Goal: Transaction & Acquisition: Purchase product/service

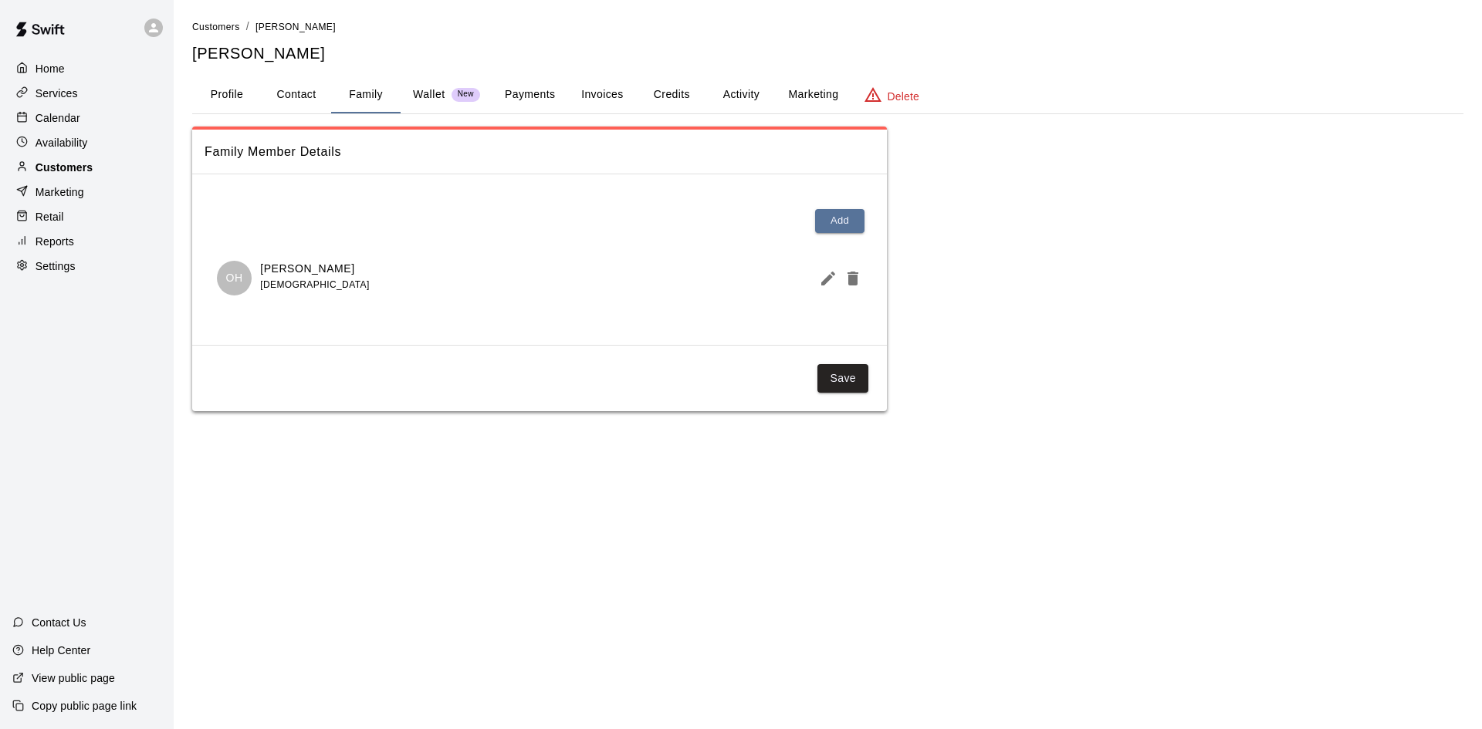
click at [60, 164] on p "Customers" at bounding box center [63, 167] width 57 height 15
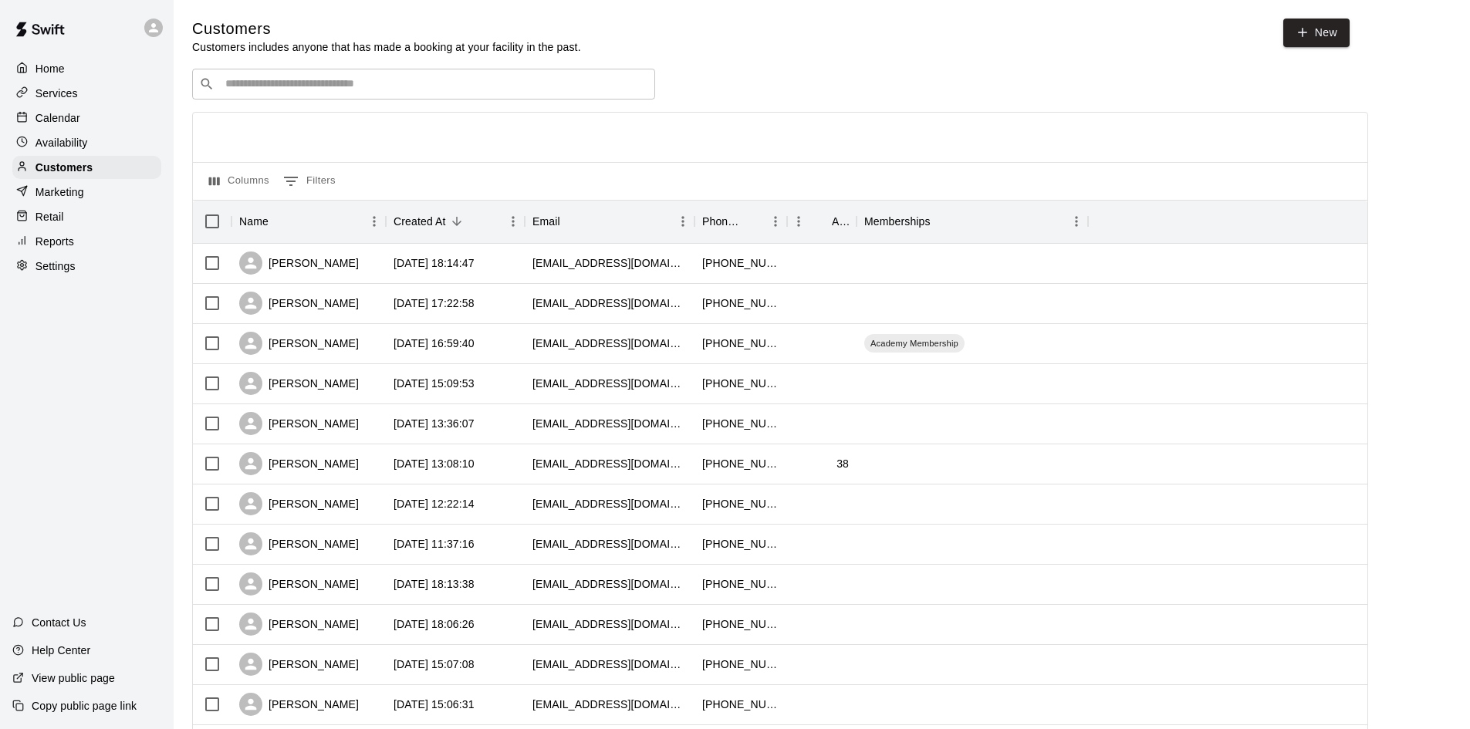
click at [443, 75] on div "​ ​" at bounding box center [423, 84] width 463 height 31
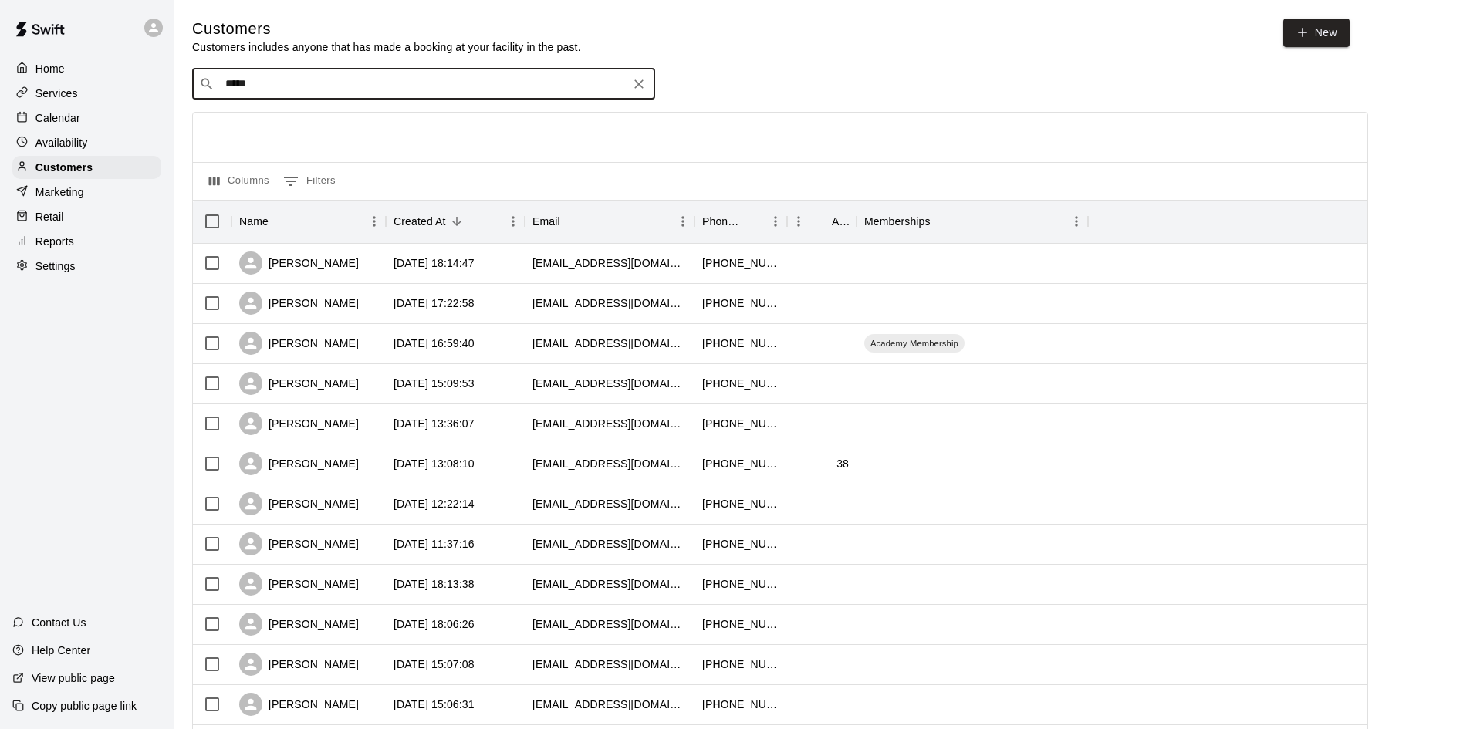
type input "******"
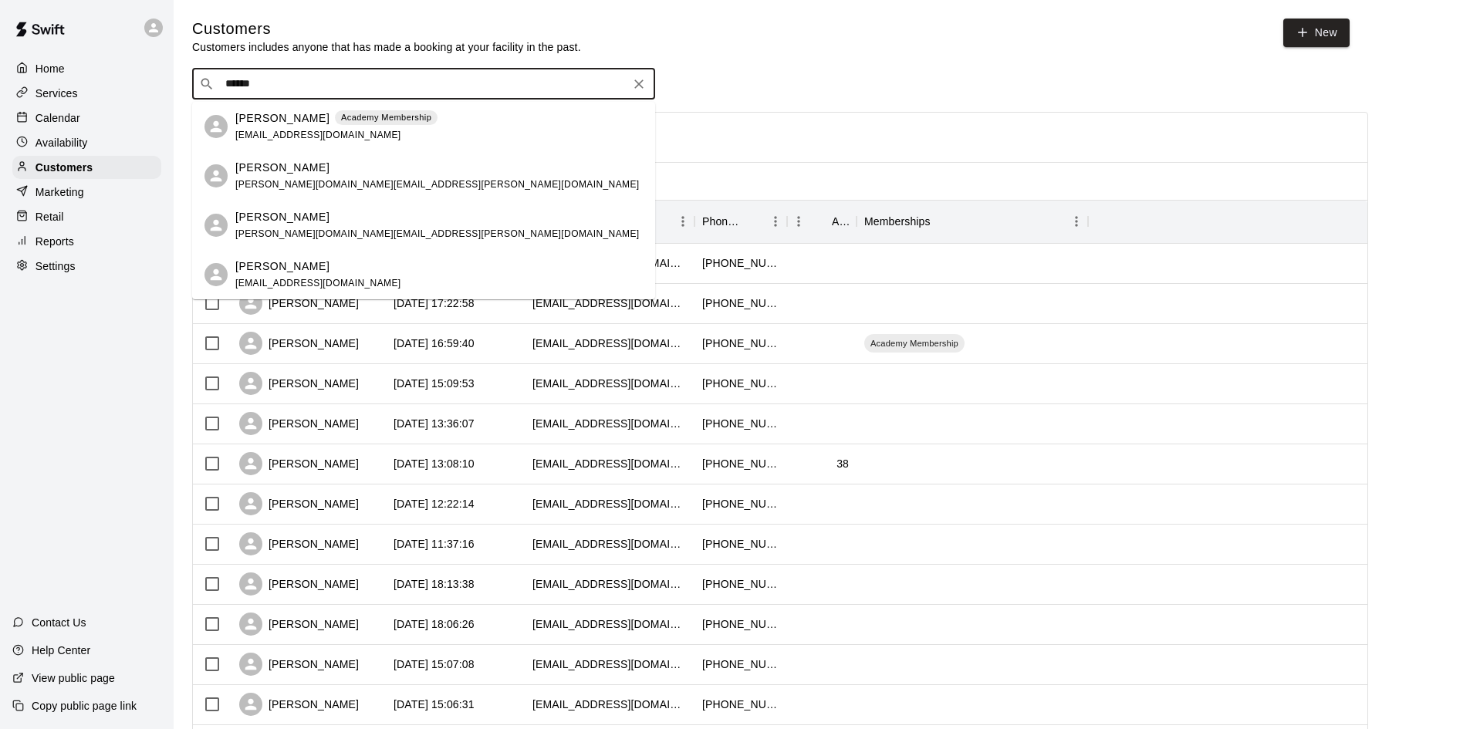
click at [353, 269] on div "[PERSON_NAME] [EMAIL_ADDRESS][DOMAIN_NAME]" at bounding box center [438, 275] width 407 height 33
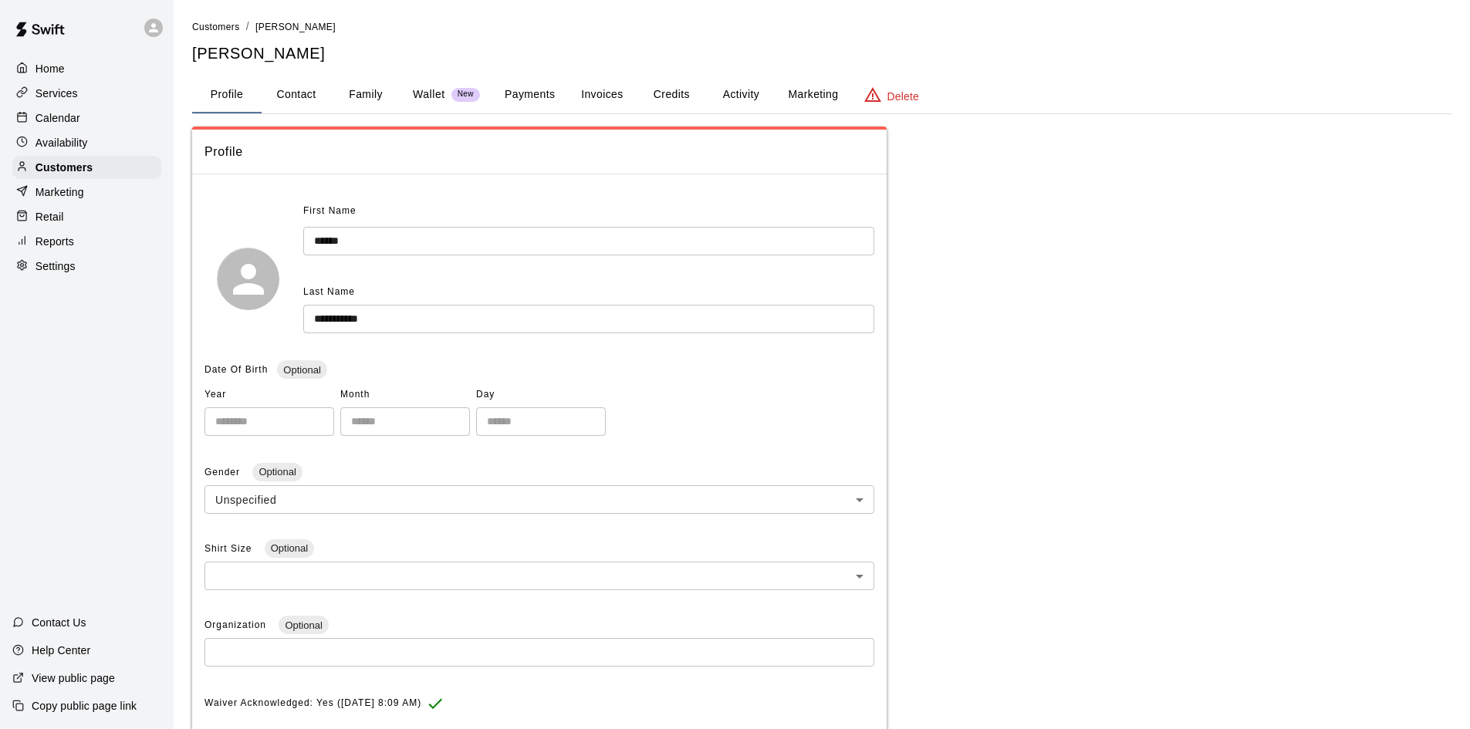
click at [529, 91] on button "Payments" at bounding box center [529, 94] width 75 height 37
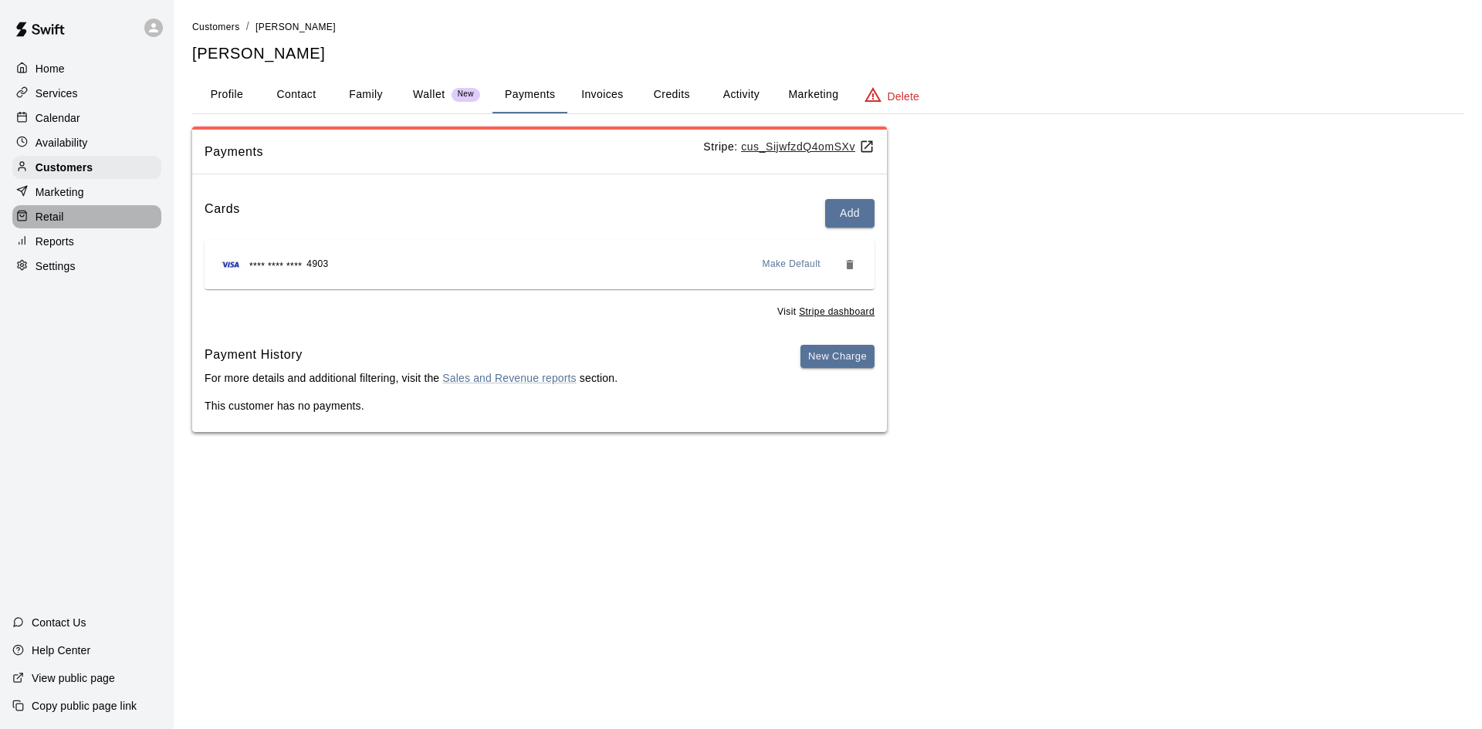
click at [46, 225] on p "Retail" at bounding box center [49, 216] width 29 height 15
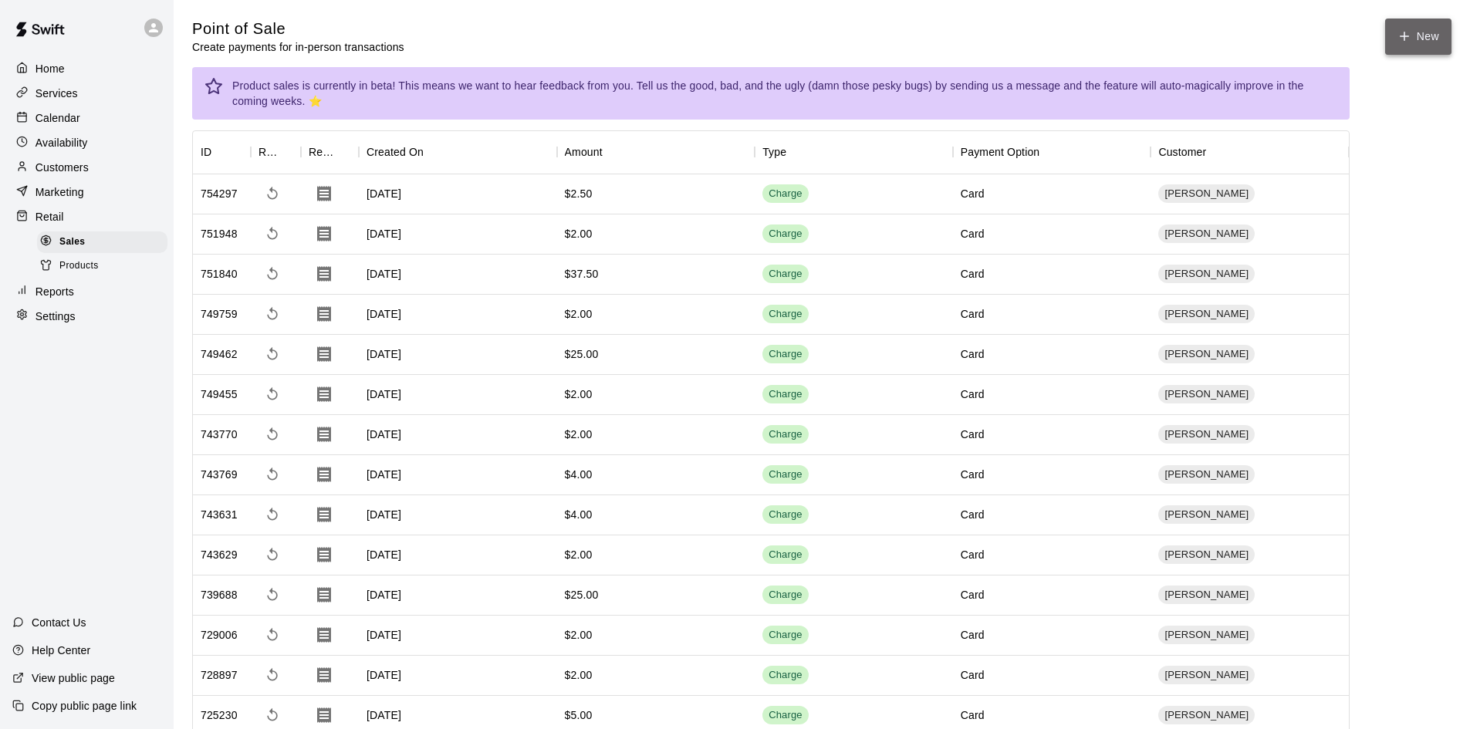
click at [1414, 43] on button "New" at bounding box center [1418, 37] width 66 height 36
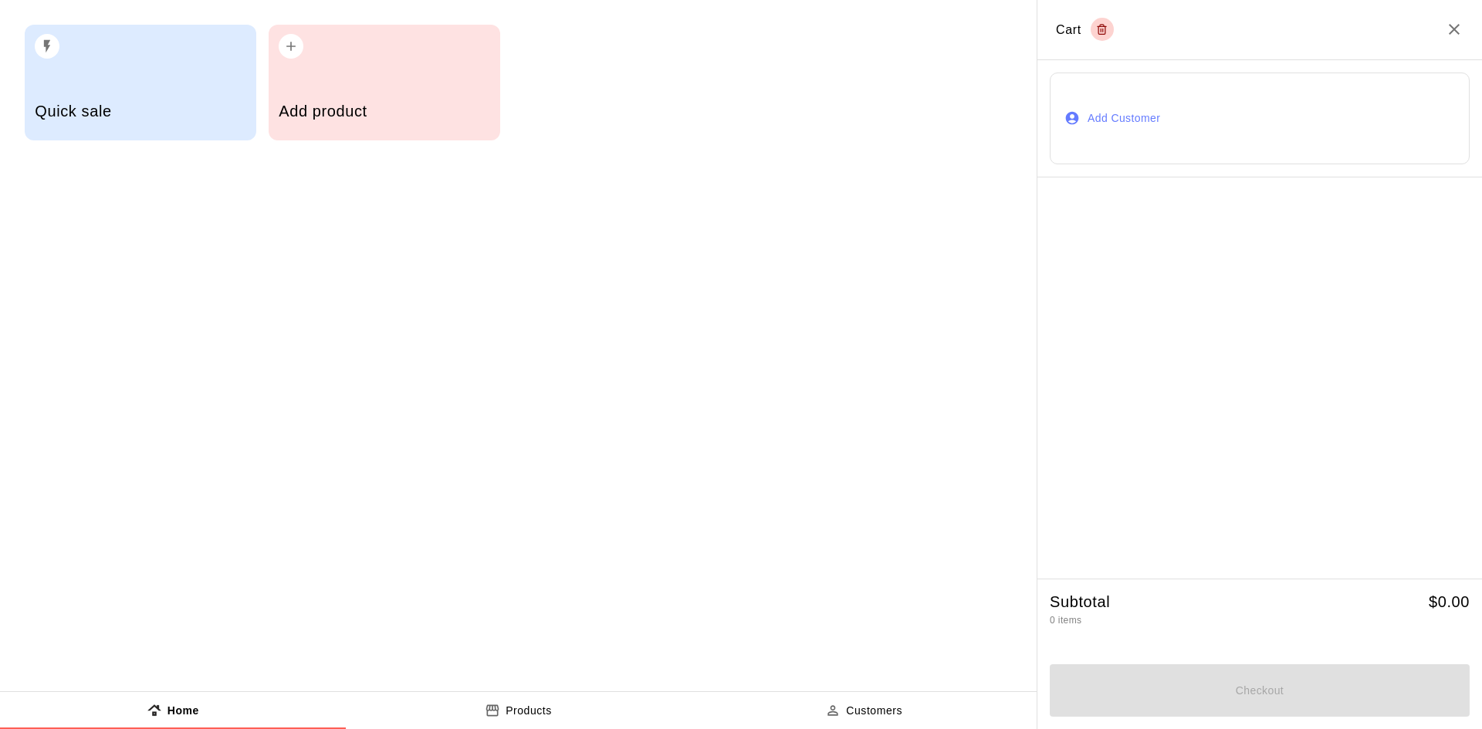
click at [412, 43] on div "button" at bounding box center [384, 42] width 211 height 34
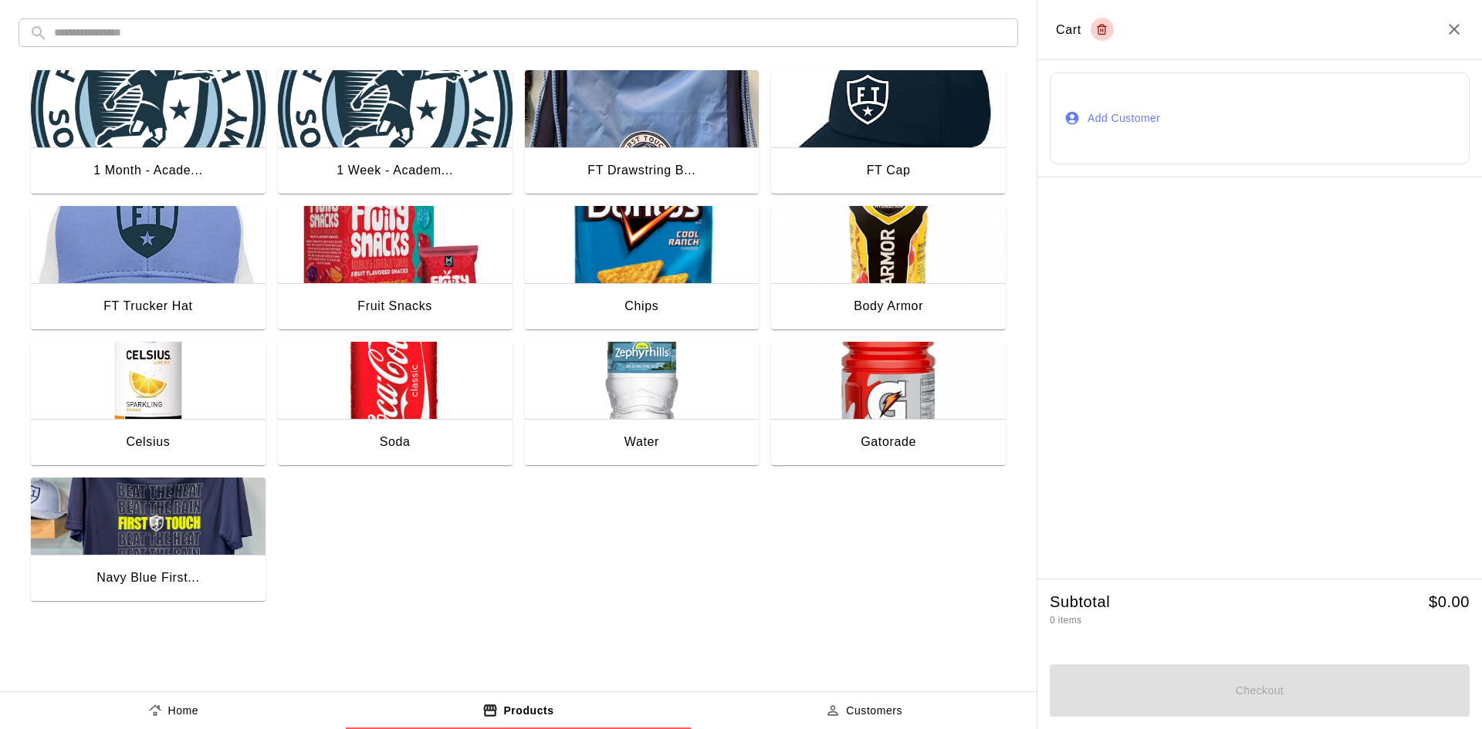
click at [903, 422] on div "Gatorade" at bounding box center [888, 443] width 235 height 49
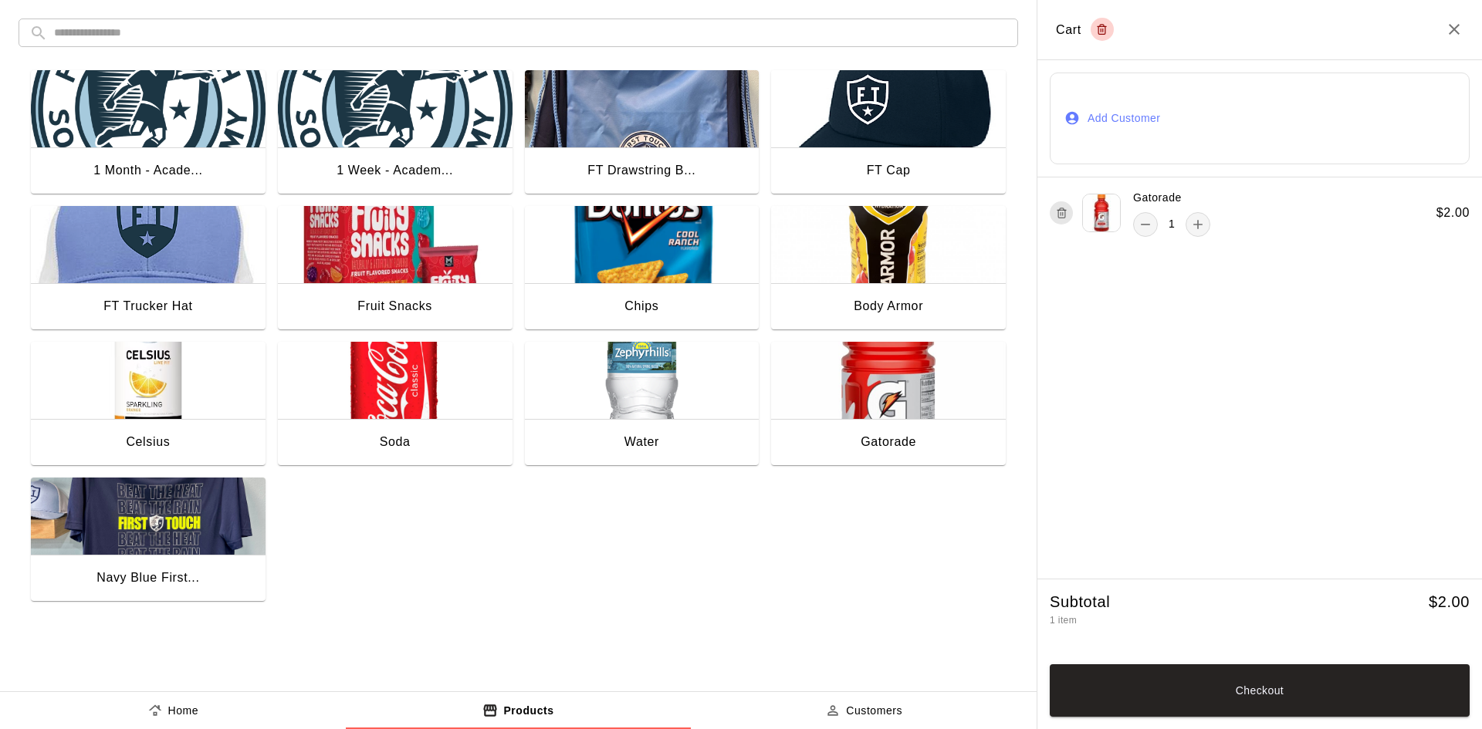
click at [1127, 147] on button "Add Customer" at bounding box center [1259, 119] width 420 height 92
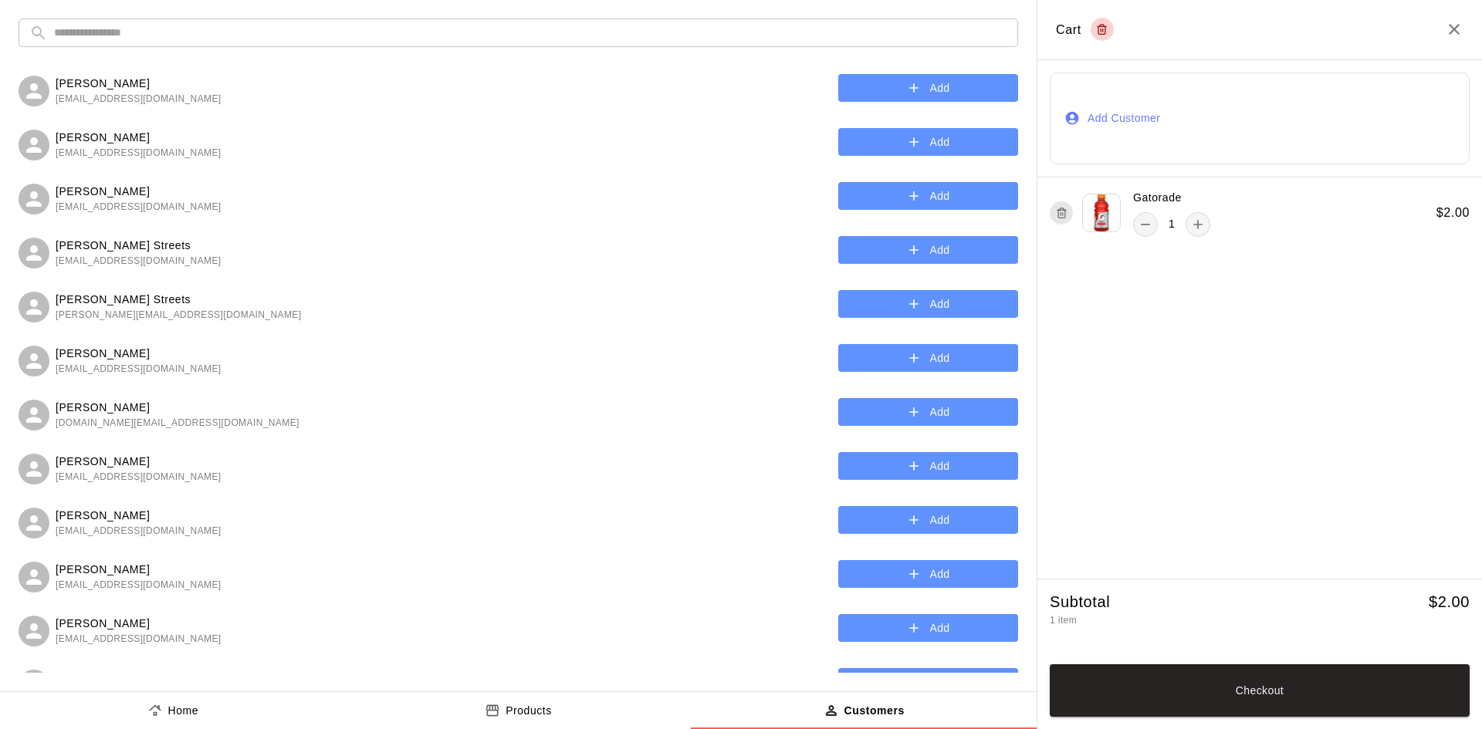
click at [1184, 95] on button "Add Customer" at bounding box center [1259, 119] width 420 height 92
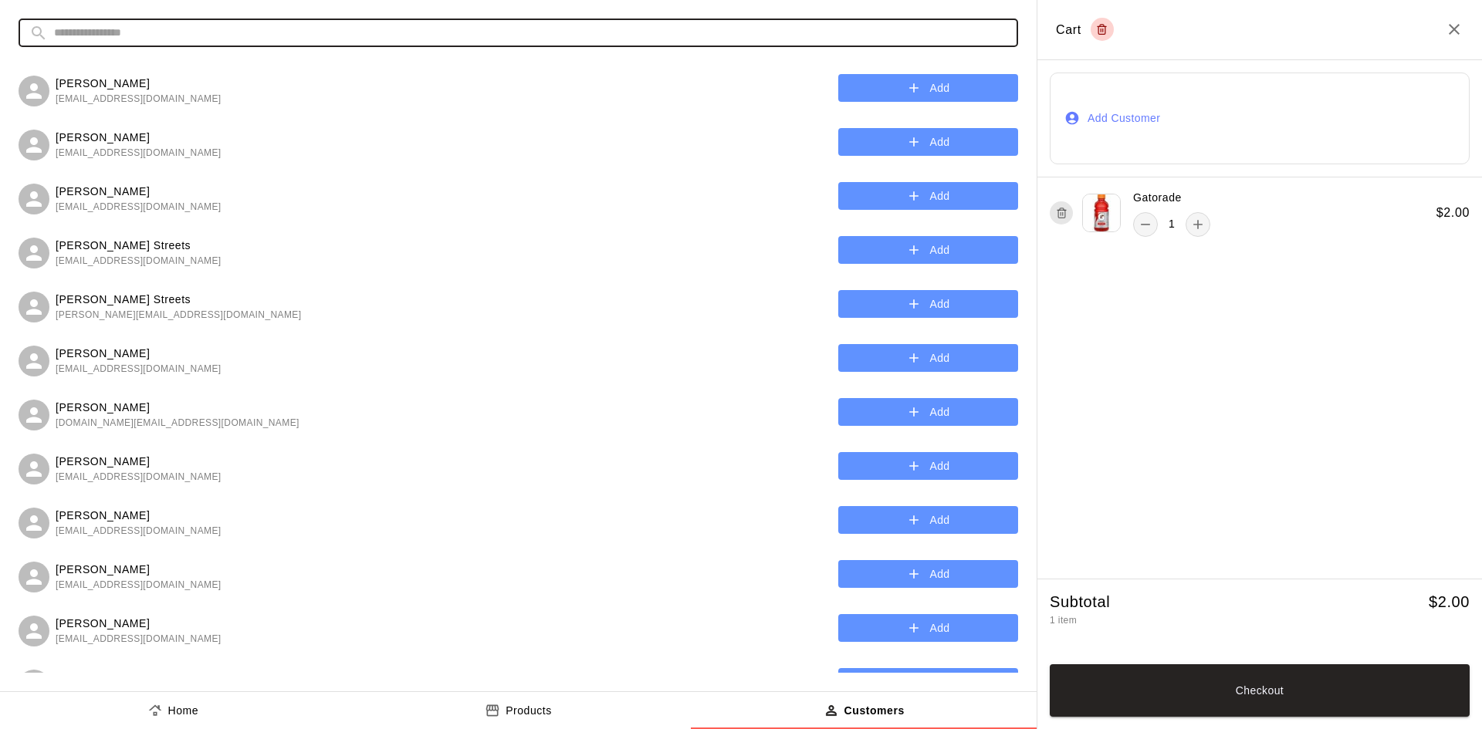
click at [83, 29] on input "text" at bounding box center [530, 33] width 953 height 29
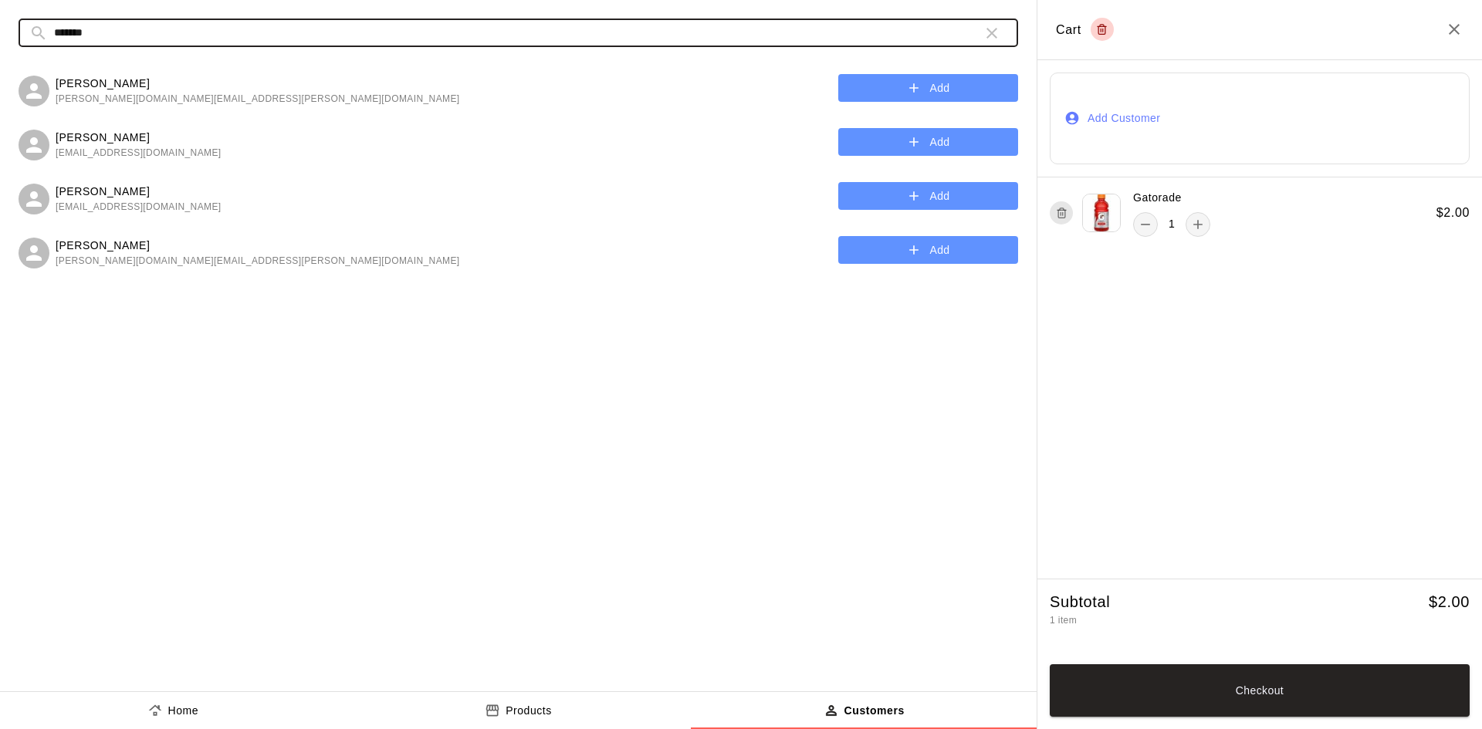
type input "*******"
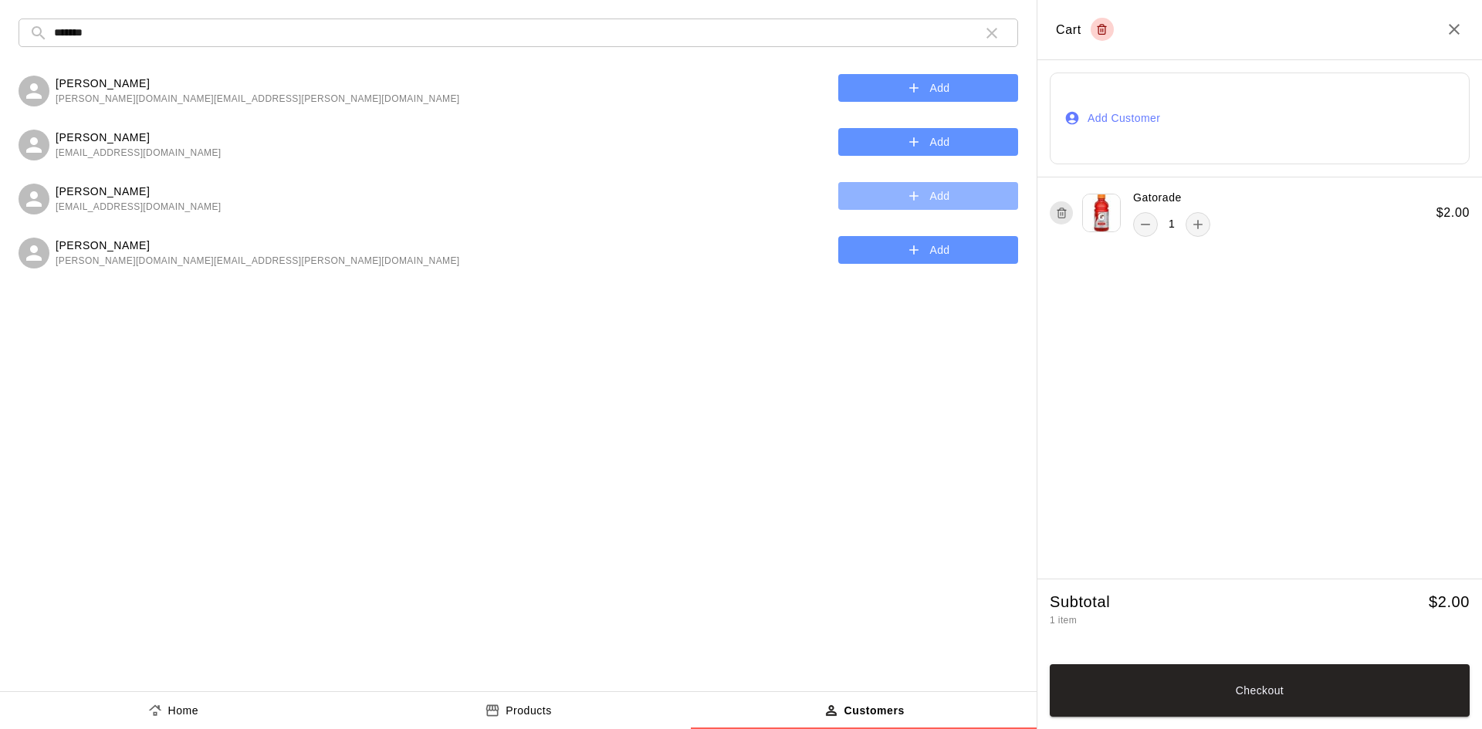
click at [909, 201] on icon "button" at bounding box center [913, 195] width 15 height 15
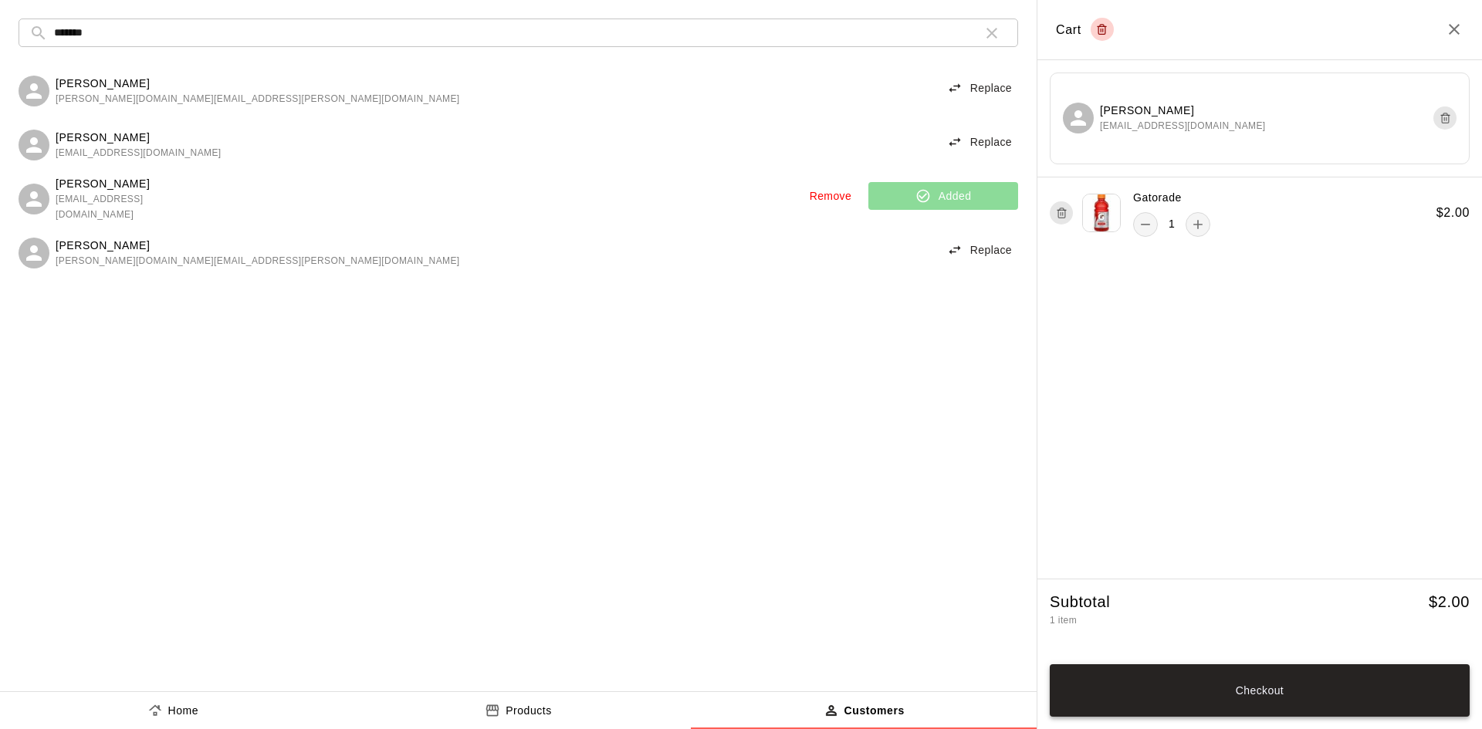
click at [1316, 688] on button "Checkout" at bounding box center [1259, 690] width 420 height 52
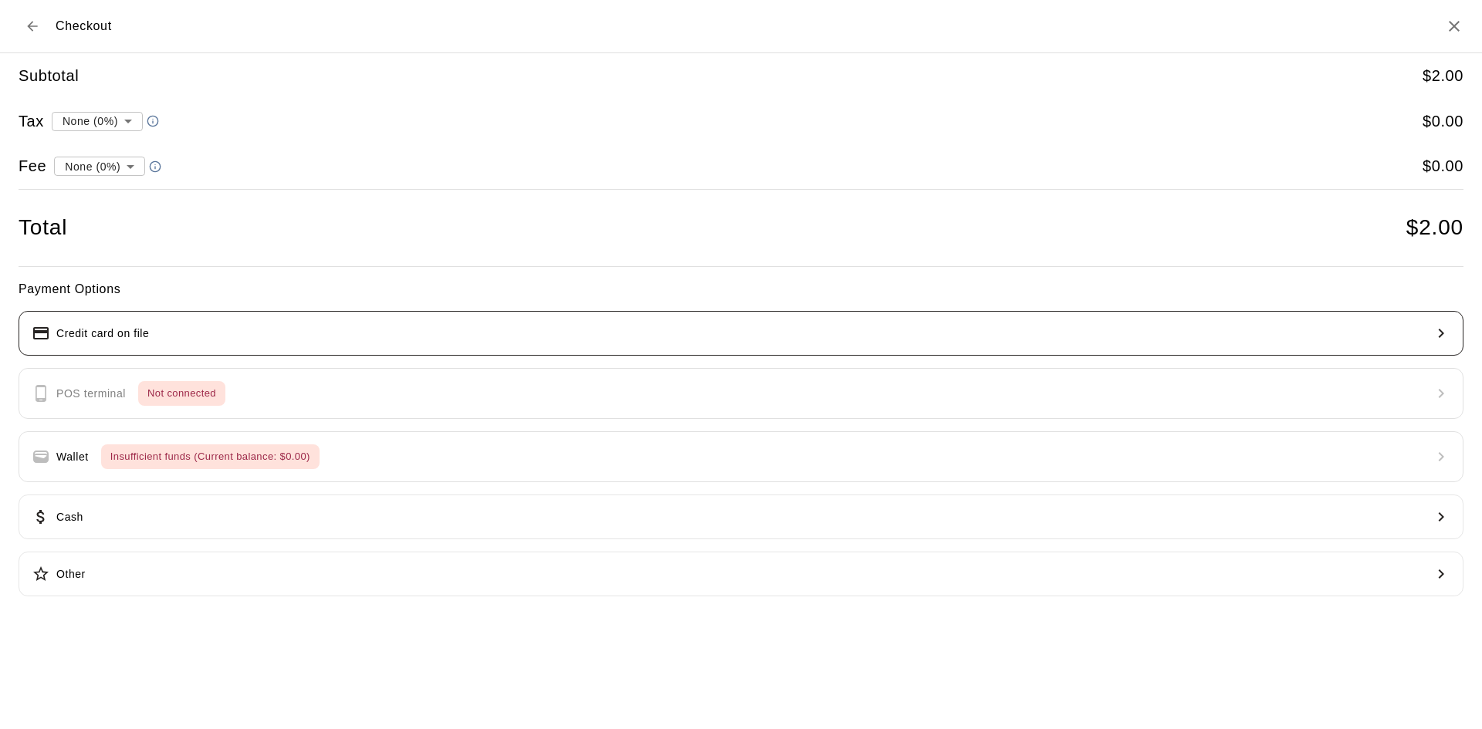
click at [250, 333] on button "Credit card on file" at bounding box center [741, 333] width 1445 height 45
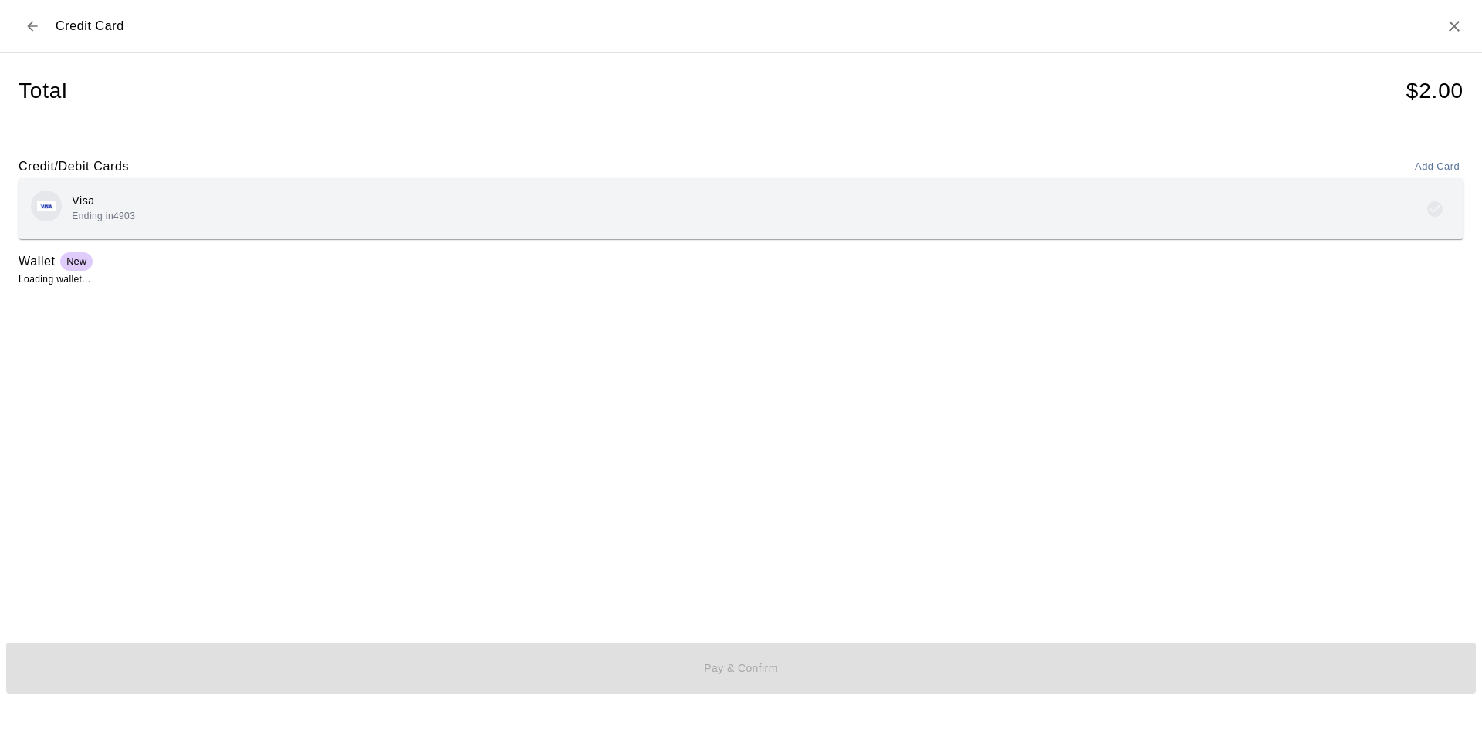
click at [446, 199] on div "Visa Ending in 4903" at bounding box center [741, 209] width 1420 height 36
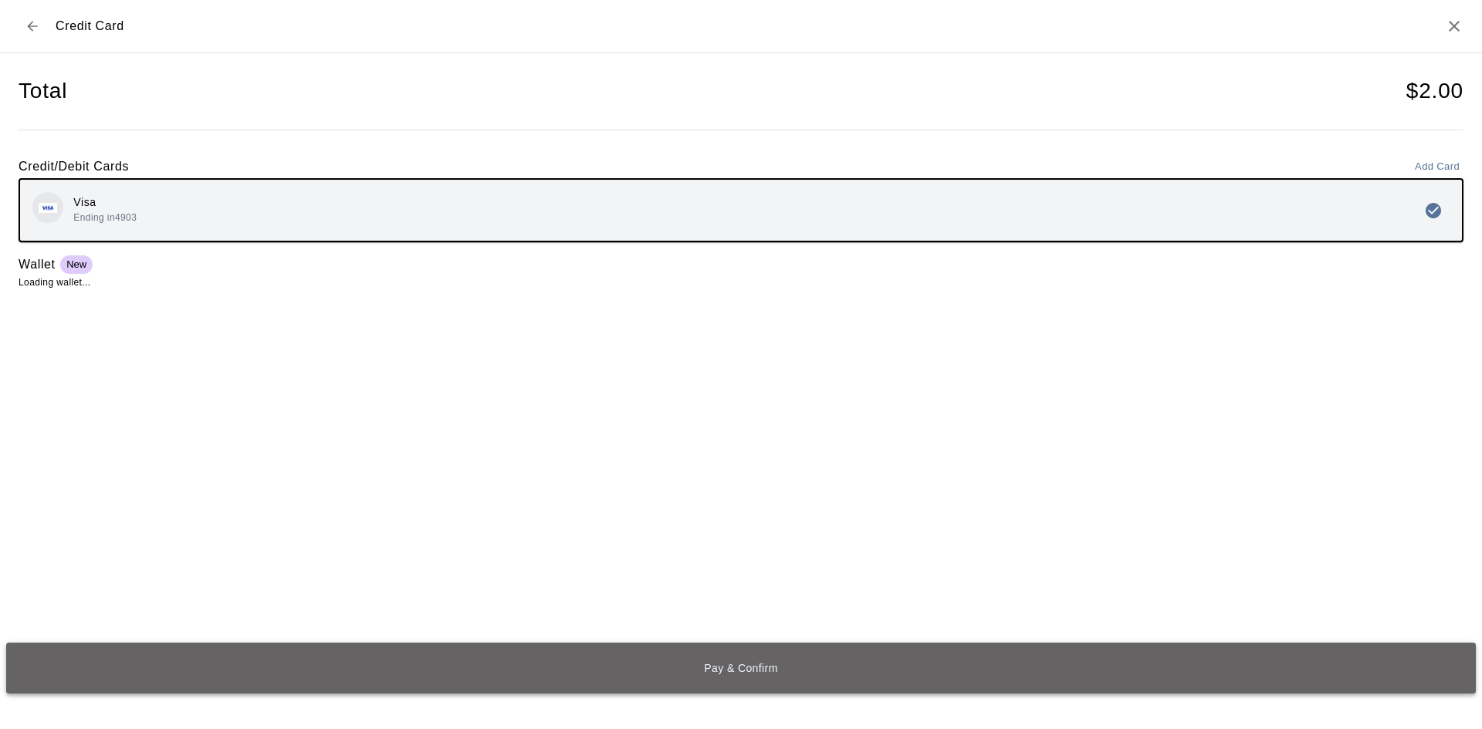
click at [627, 681] on button "Pay & Confirm" at bounding box center [740, 668] width 1469 height 51
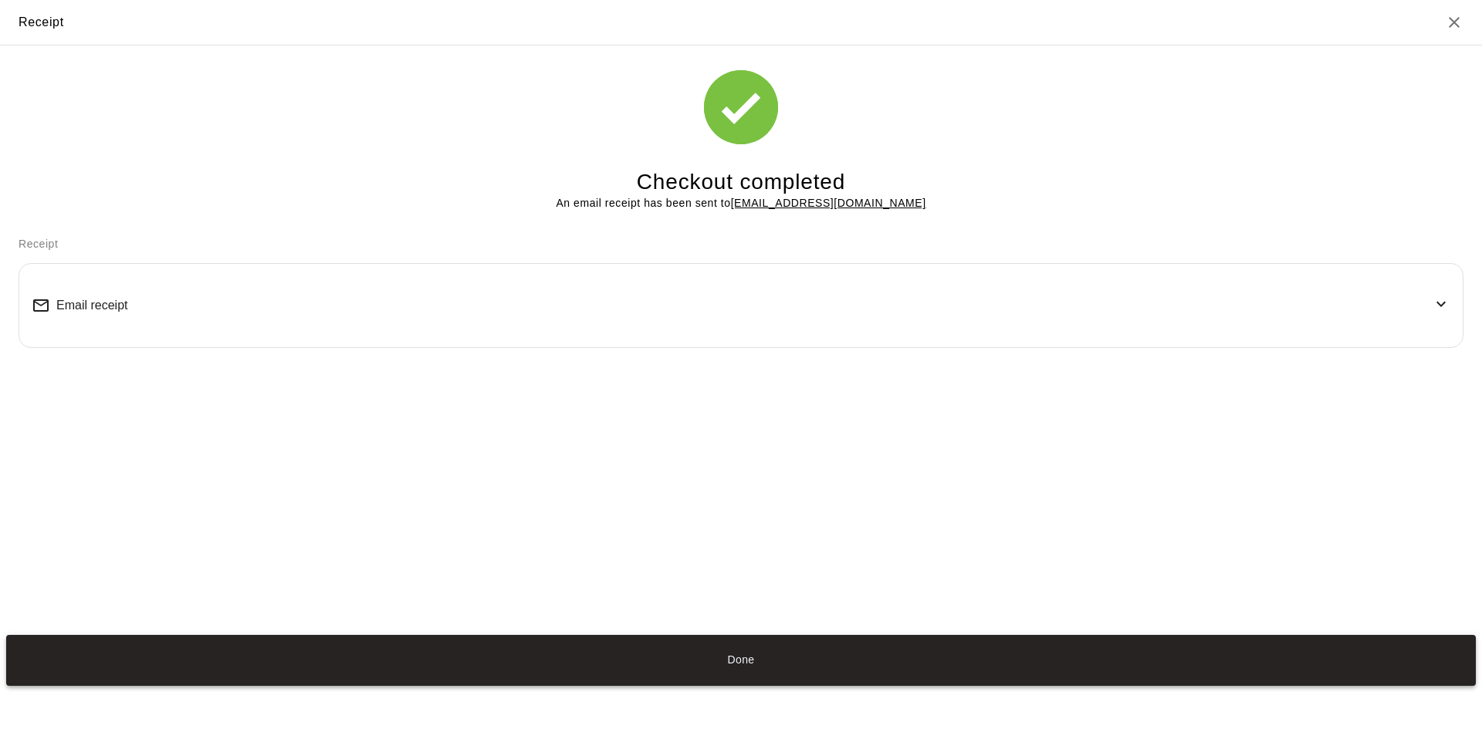
click at [705, 663] on button "Done" at bounding box center [740, 660] width 1469 height 51
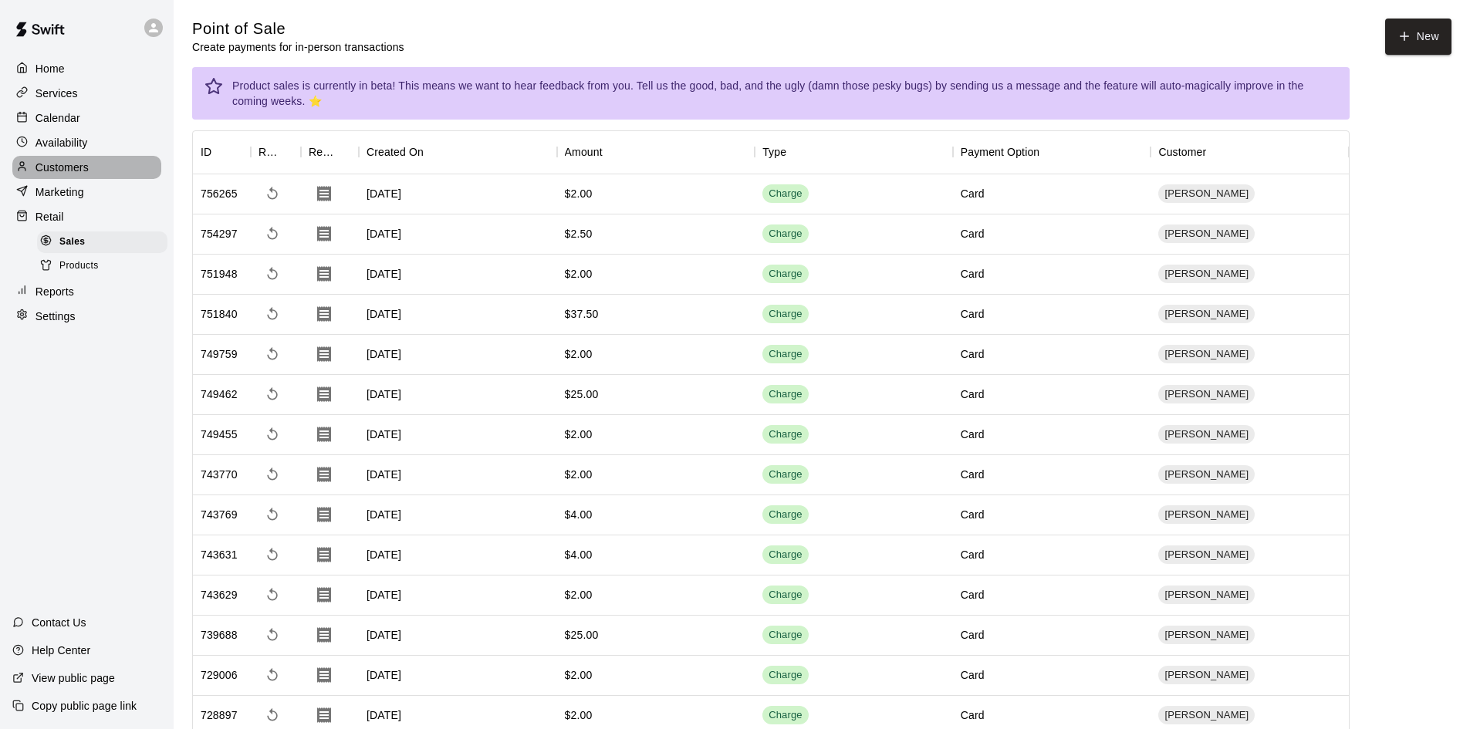
click at [82, 167] on p "Customers" at bounding box center [61, 167] width 53 height 15
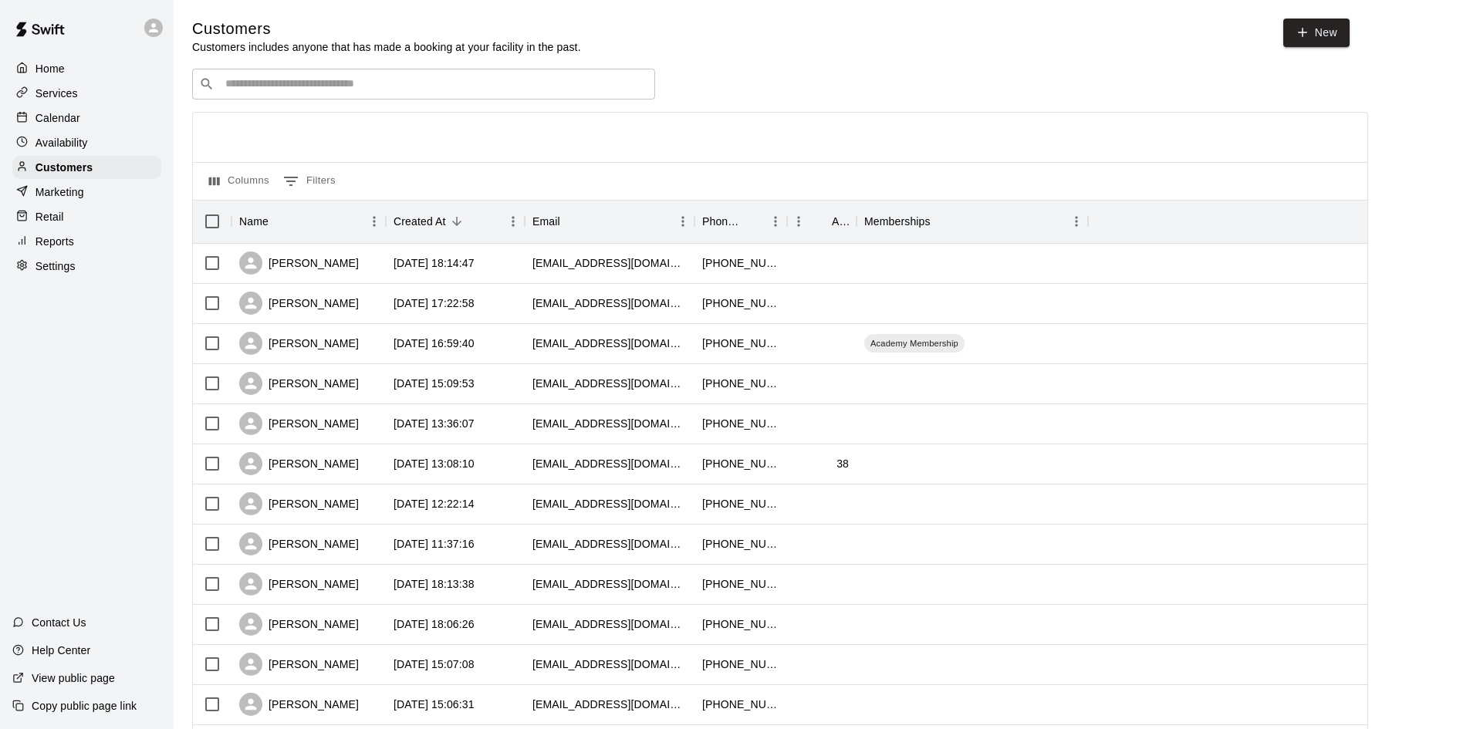
click at [561, 80] on input "Search customers by name or email" at bounding box center [434, 83] width 427 height 15
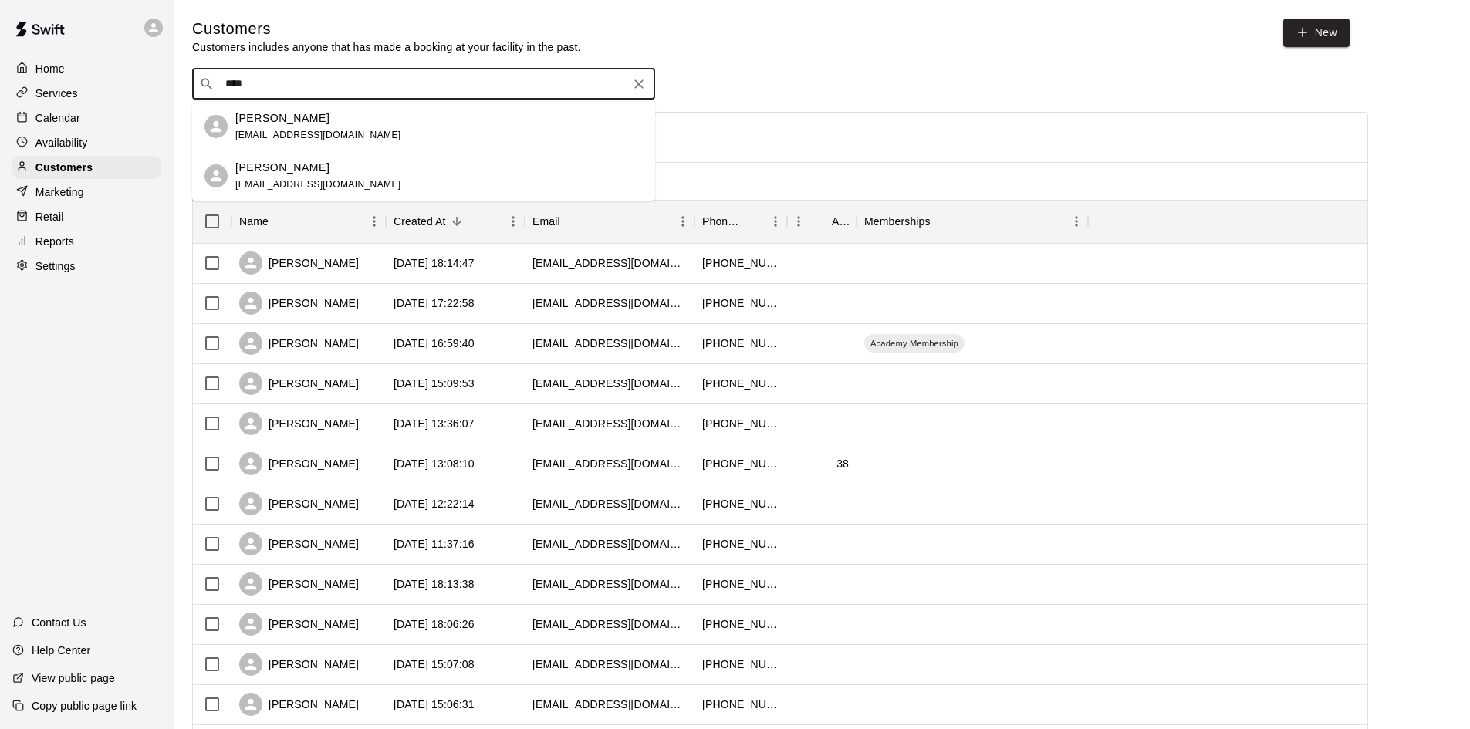
type input "****"
